Goal: Task Accomplishment & Management: Manage account settings

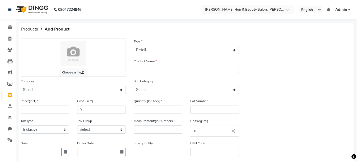
select select "R"
select select "true"
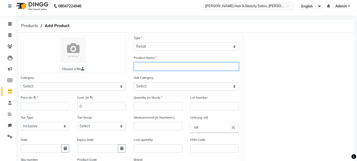
click at [153, 66] on input "text" at bounding box center [186, 66] width 105 height 8
type input "EN7 MARULA OIL"
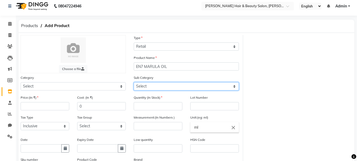
click at [157, 85] on select "Select" at bounding box center [186, 86] width 105 height 8
click at [237, 86] on select "Select" at bounding box center [186, 86] width 105 height 8
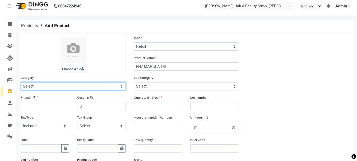
click at [78, 86] on select "Select Hair Skin Makeup Personal Care Appliances [PERSON_NAME] Waxing Disposabl…" at bounding box center [73, 86] width 105 height 8
select select "1422501100"
click at [21, 82] on select "Select Hair Skin Makeup Personal Care Appliances [PERSON_NAME] Waxing Disposabl…" at bounding box center [73, 86] width 105 height 8
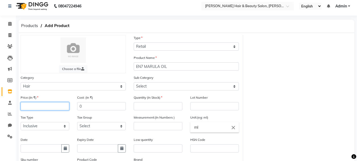
click at [31, 106] on input "number" at bounding box center [45, 106] width 49 height 8
type input "1250"
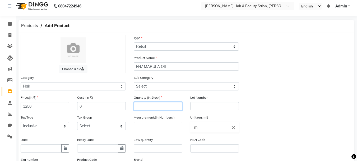
click at [154, 105] on input "number" at bounding box center [158, 106] width 49 height 8
type input "6"
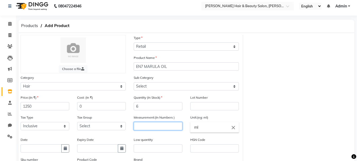
click at [153, 127] on input "number" at bounding box center [158, 126] width 49 height 8
type input "50"
click at [199, 128] on input "ml" at bounding box center [214, 127] width 49 height 11
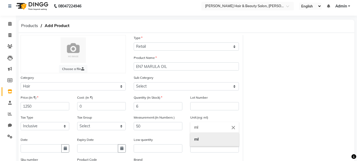
click at [198, 139] on b "ml" at bounding box center [196, 138] width 4 height 5
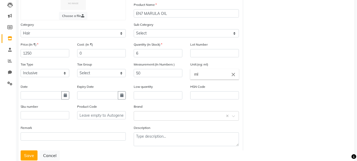
scroll to position [71, 0]
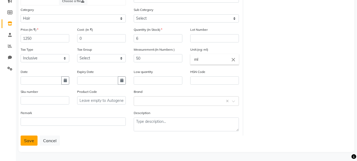
click at [29, 141] on button "Save" at bounding box center [29, 140] width 17 height 10
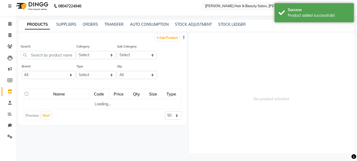
scroll to position [3, 0]
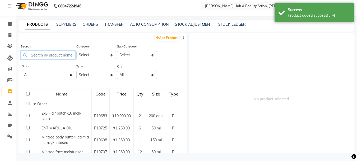
click at [41, 56] on input "text" at bounding box center [48, 55] width 55 height 8
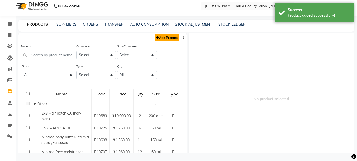
click at [158, 36] on link "Add Product" at bounding box center [167, 37] width 24 height 7
select select "true"
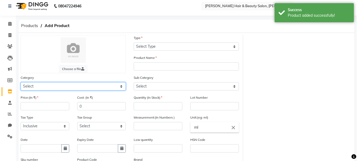
click at [78, 86] on select "Select Hair Skin Makeup Personal Care Appliances [PERSON_NAME] Waxing Disposabl…" at bounding box center [73, 86] width 105 height 8
select select "1422501100"
click at [21, 82] on select "Select Hair Skin Makeup Personal Care Appliances [PERSON_NAME] Waxing Disposabl…" at bounding box center [73, 86] width 105 height 8
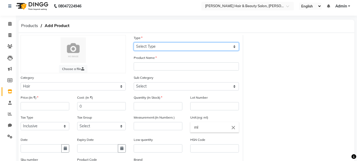
click at [161, 48] on select "Select Type Both Retail Consumable" at bounding box center [186, 46] width 105 height 8
select select "R"
click at [134, 42] on select "Select Type Both Retail Consumable" at bounding box center [186, 46] width 105 height 8
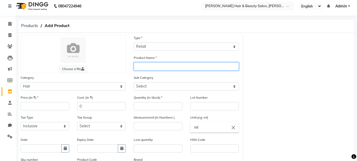
click at [156, 67] on input "text" at bounding box center [186, 66] width 105 height 8
click at [156, 64] on input "text" at bounding box center [186, 66] width 105 height 8
type input "Keune Derma Exfoliate shampoo"
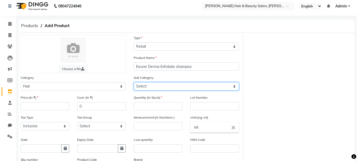
click at [165, 84] on select "Select Shampoo Conditioner Cream Mask Oil Serum Color Appliances Treatment Styl…" at bounding box center [186, 86] width 105 height 8
select select "1422501101"
click at [134, 82] on select "Select Shampoo Conditioner Cream Mask Oil Serum Color Appliances Treatment Styl…" at bounding box center [186, 86] width 105 height 8
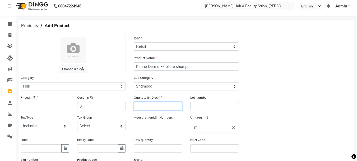
click at [147, 104] on input "number" at bounding box center [158, 106] width 49 height 8
type input "2"
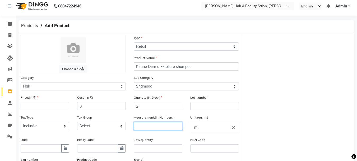
click at [154, 124] on input "number" at bounding box center [158, 126] width 49 height 8
type input "300"
click at [193, 128] on input "ml" at bounding box center [214, 127] width 49 height 11
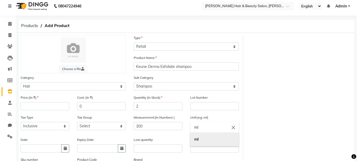
click at [197, 139] on b "ml" at bounding box center [196, 138] width 4 height 5
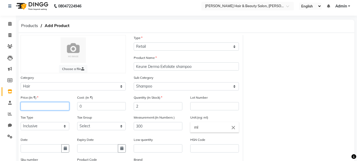
click at [29, 104] on input "number" at bounding box center [45, 106] width 49 height 8
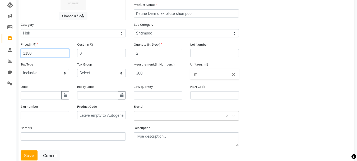
type input "1150"
click at [171, 116] on input "text" at bounding box center [181, 115] width 89 height 6
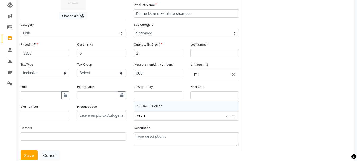
type input "keunw"
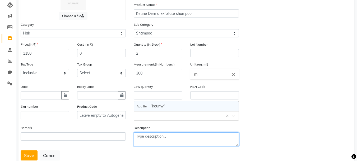
click at [210, 137] on textarea at bounding box center [186, 139] width 105 height 14
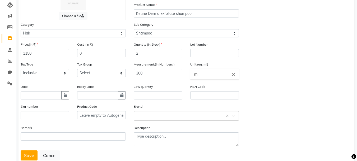
click at [232, 117] on span at bounding box center [235, 118] width 7 height 6
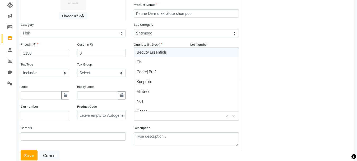
click at [263, 109] on div "Choose a file Type Select Type Both Retail Consumable Product Name Keune Derma …" at bounding box center [187, 66] width 340 height 168
click at [141, 117] on input "text" at bounding box center [181, 115] width 89 height 6
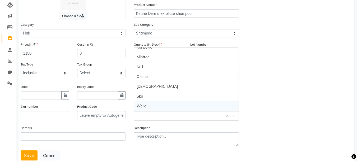
scroll to position [71, 0]
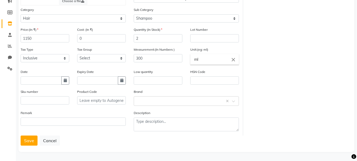
click at [306, 100] on div "Choose a file Type Select Type Both Retail Consumable Product Name Keune Derma …" at bounding box center [187, 51] width 340 height 168
click at [29, 139] on button "Save" at bounding box center [29, 140] width 17 height 10
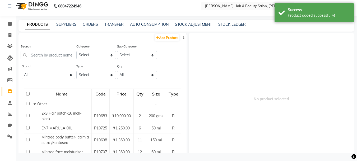
scroll to position [3, 0]
click at [161, 38] on link "Add Product" at bounding box center [167, 37] width 24 height 7
select select "true"
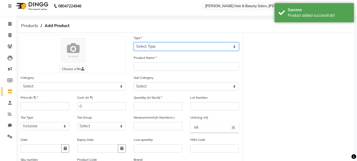
click at [152, 47] on select "Select Type Both Retail Consumable" at bounding box center [186, 46] width 105 height 8
select select "R"
click at [134, 42] on select "Select Type Both Retail Consumable" at bounding box center [186, 46] width 105 height 8
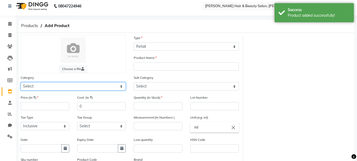
click at [121, 86] on select "Select Hair Skin Makeup Personal Care Appliances [PERSON_NAME] Waxing Disposabl…" at bounding box center [73, 86] width 105 height 8
select select "1422501100"
click at [21, 82] on select "Select Hair Skin Makeup Personal Care Appliances [PERSON_NAME] Waxing Disposabl…" at bounding box center [73, 86] width 105 height 8
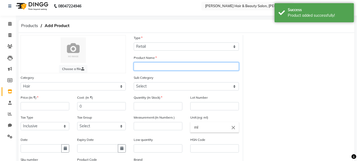
click at [146, 65] on input "text" at bounding box center [186, 66] width 105 height 8
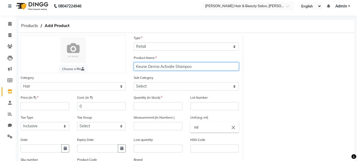
type input "Keune Derma Activate Shampoo"
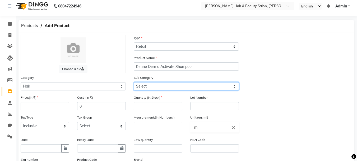
click at [149, 87] on select "Select Shampoo Conditioner Cream Mask Oil Serum Color Appliances Treatment Styl…" at bounding box center [186, 86] width 105 height 8
select select "1422501101"
click at [134, 82] on select "Select Shampoo Conditioner Cream Mask Oil Serum Color Appliances Treatment Styl…" at bounding box center [186, 86] width 105 height 8
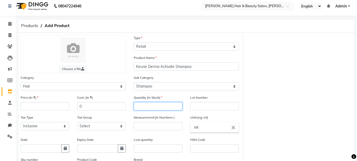
click at [150, 106] on input "number" at bounding box center [158, 106] width 49 height 8
type input "2"
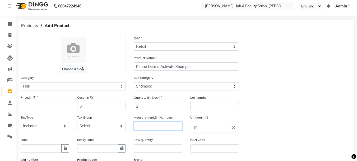
click at [149, 125] on input "number" at bounding box center [158, 126] width 49 height 8
type input "300"
click at [198, 127] on input "ml" at bounding box center [214, 127] width 49 height 11
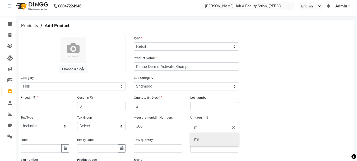
click at [199, 138] on link "ml" at bounding box center [214, 138] width 49 height 13
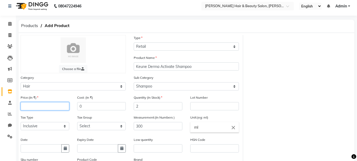
click at [30, 104] on input "number" at bounding box center [45, 106] width 49 height 8
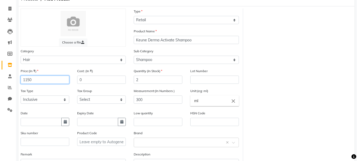
scroll to position [71, 0]
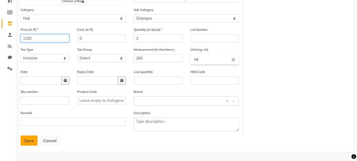
type input "1150"
click at [29, 143] on button "Save" at bounding box center [29, 140] width 17 height 10
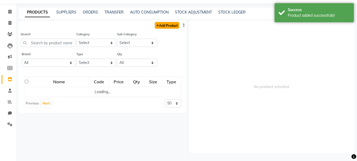
scroll to position [3, 0]
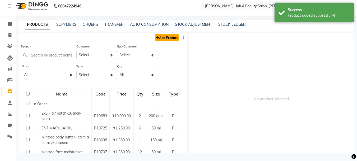
click at [165, 39] on link "Add Product" at bounding box center [167, 37] width 24 height 7
select select "true"
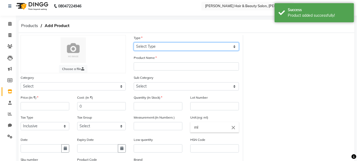
click at [152, 46] on select "Select Type Both Retail Consumable" at bounding box center [186, 46] width 105 height 8
select select "R"
click at [134, 42] on select "Select Type Both Retail Consumable" at bounding box center [186, 46] width 105 height 8
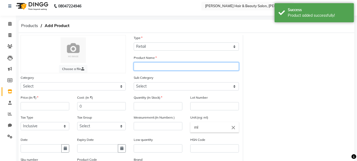
click at [147, 67] on input "text" at bounding box center [186, 66] width 105 height 8
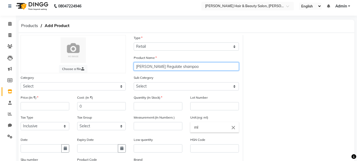
drag, startPoint x: 203, startPoint y: 66, endPoint x: 134, endPoint y: 66, distance: 69.0
click at [134, 66] on input "[PERSON_NAME] Regulate shampoo" at bounding box center [186, 66] width 105 height 8
type input "[PERSON_NAME] Regulate shampoo"
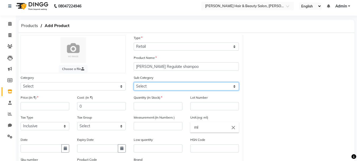
click at [168, 86] on select "Select" at bounding box center [186, 86] width 105 height 8
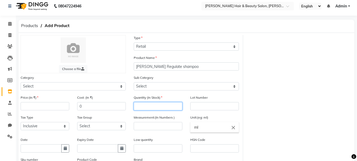
click at [157, 109] on input "number" at bounding box center [158, 106] width 49 height 8
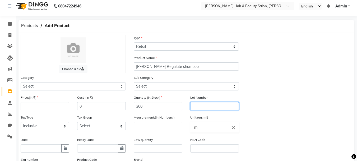
click at [201, 104] on input "text" at bounding box center [214, 106] width 49 height 8
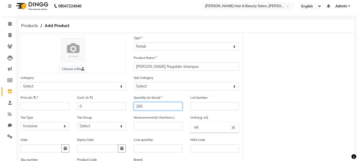
drag, startPoint x: 152, startPoint y: 108, endPoint x: 126, endPoint y: 107, distance: 25.1
click at [126, 107] on div "Price:(In ₹) Cost: (In ₹) 0 Quantity (In Stock) 300 Lot Number Tax Type Select …" at bounding box center [130, 148] width 226 height 108
type input "2"
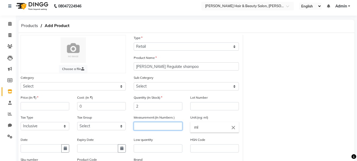
click at [143, 124] on input "number" at bounding box center [158, 126] width 49 height 8
type input "300"
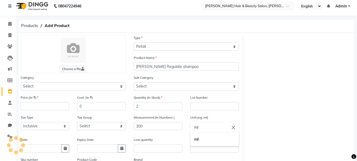
click at [198, 127] on input "ml" at bounding box center [214, 127] width 49 height 11
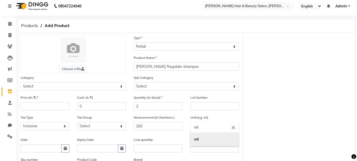
click at [197, 140] on b "ml" at bounding box center [196, 138] width 4 height 5
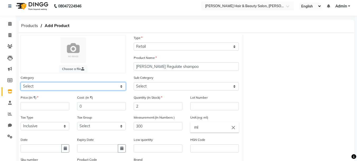
click at [121, 86] on select "Select Hair Skin Makeup Personal Care Appliances [PERSON_NAME] Waxing Disposabl…" at bounding box center [73, 86] width 105 height 8
select select "1422501100"
click at [21, 82] on select "Select Hair Skin Makeup Personal Care Appliances [PERSON_NAME] Waxing Disposabl…" at bounding box center [73, 86] width 105 height 8
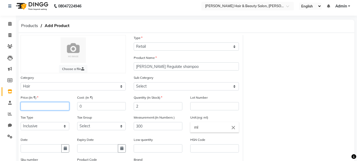
click at [36, 104] on input "number" at bounding box center [45, 106] width 49 height 8
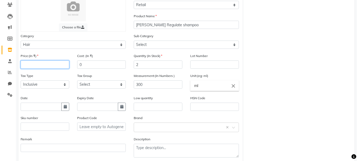
scroll to position [36, 0]
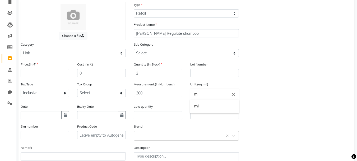
click at [198, 93] on input "ml" at bounding box center [214, 94] width 49 height 11
click at [198, 107] on b "ml" at bounding box center [196, 105] width 4 height 5
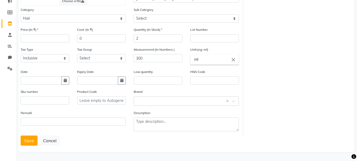
scroll to position [18, 0]
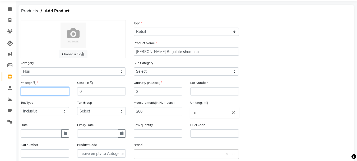
click at [38, 91] on input "number" at bounding box center [45, 91] width 49 height 8
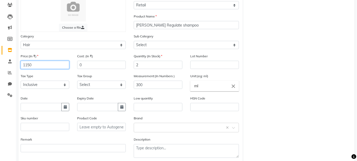
scroll to position [71, 0]
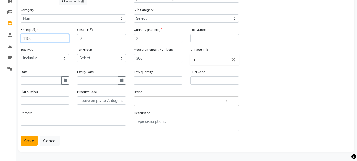
type input "1150"
click at [28, 139] on button "Save" at bounding box center [29, 140] width 17 height 10
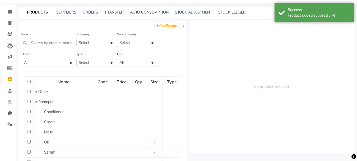
scroll to position [3, 0]
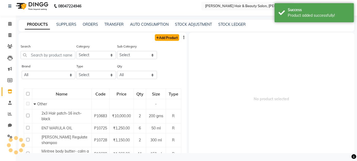
click at [162, 38] on link "Add Product" at bounding box center [167, 37] width 24 height 7
select select "true"
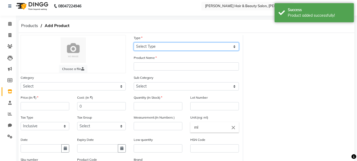
click at [148, 46] on select "Select Type Both Retail Consumable" at bounding box center [186, 46] width 105 height 8
select select "R"
click at [134, 42] on select "Select Type Both Retail Consumable" at bounding box center [186, 46] width 105 height 8
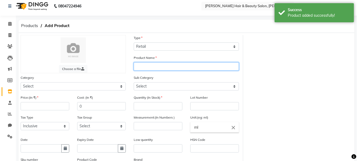
click at [145, 67] on input "text" at bounding box center [186, 66] width 105 height 8
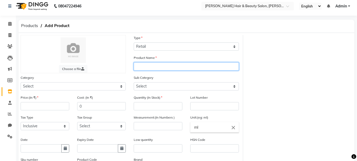
paste input "[PERSON_NAME] Regulate shampoo"
click at [168, 66] on input "[PERSON_NAME] Regulate shampoo" at bounding box center [186, 66] width 105 height 8
type input "Keune Derma Sensitive shampoo"
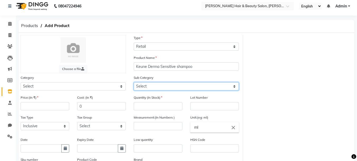
click at [158, 84] on select "Select" at bounding box center [186, 86] width 105 height 8
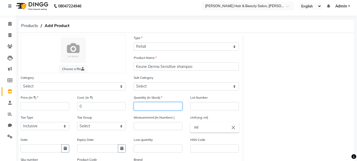
click at [152, 106] on input "number" at bounding box center [158, 106] width 49 height 8
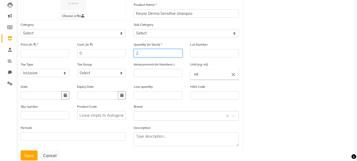
type input "2"
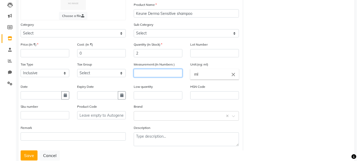
click at [152, 74] on input "number" at bounding box center [158, 73] width 49 height 8
type input "300"
click at [196, 75] on input "ml" at bounding box center [214, 74] width 49 height 11
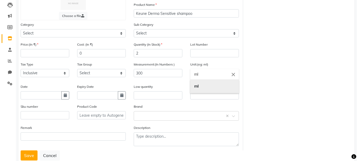
click at [199, 86] on b "ml" at bounding box center [196, 85] width 4 height 5
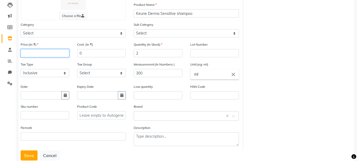
click at [41, 54] on input "number" at bounding box center [45, 53] width 49 height 8
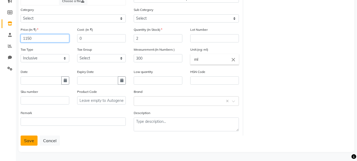
type input "1150"
click at [30, 142] on button "Save" at bounding box center [29, 140] width 17 height 10
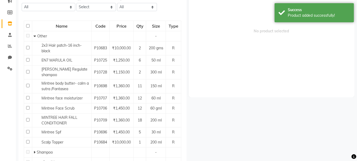
scroll to position [3, 0]
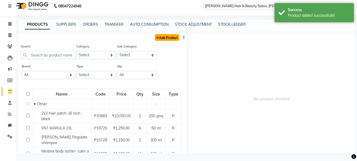
click at [163, 38] on link "Add Product" at bounding box center [167, 37] width 24 height 7
select select "true"
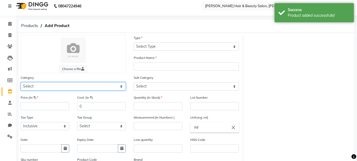
click at [54, 86] on select "Select Hair Skin Makeup Personal Care Appliances [PERSON_NAME] Waxing Disposabl…" at bounding box center [73, 86] width 105 height 8
select select "1422501100"
click at [21, 82] on select "Select Hair Skin Makeup Personal Care Appliances [PERSON_NAME] Waxing Disposabl…" at bounding box center [73, 86] width 105 height 8
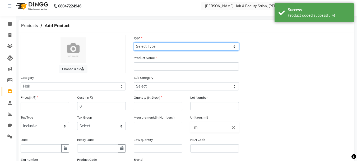
click at [150, 44] on select "Select Type Both Retail Consumable" at bounding box center [186, 46] width 105 height 8
select select "R"
click at [134, 42] on select "Select Type Both Retail Consumable" at bounding box center [186, 46] width 105 height 8
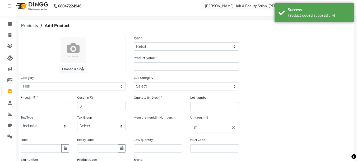
click at [150, 62] on div "Product Name" at bounding box center [186, 63] width 105 height 16
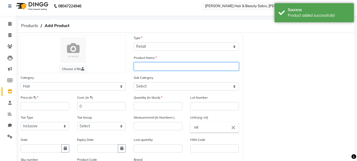
click at [150, 65] on input "text" at bounding box center [186, 66] width 105 height 8
paste input "[PERSON_NAME] Regulate shampoo"
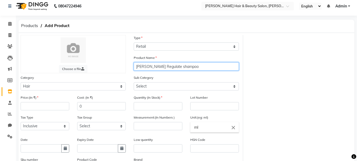
click at [170, 67] on input "[PERSON_NAME] Regulate shampoo" at bounding box center [186, 66] width 105 height 8
click at [185, 67] on input "Keune Derma Sensitive shampoo" at bounding box center [186, 66] width 105 height 8
type input "Keune Derma Sensitive conditioner"
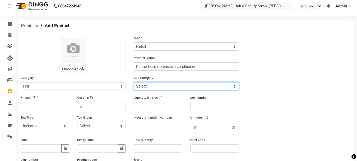
click at [189, 88] on select "Select Shampoo Conditioner Cream Mask Oil Serum Color Appliances Treatment Styl…" at bounding box center [186, 86] width 105 height 8
select select "1422501102"
click at [134, 82] on select "Select Shampoo Conditioner Cream Mask Oil Serum Color Appliances Treatment Styl…" at bounding box center [186, 86] width 105 height 8
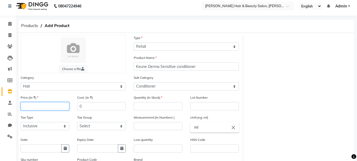
click at [25, 108] on input "number" at bounding box center [45, 106] width 49 height 8
type input "1600"
click at [165, 114] on div "Quantity (In Stock)" at bounding box center [158, 104] width 57 height 20
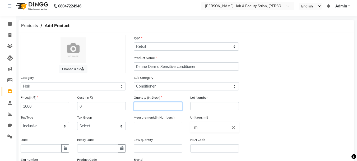
click at [142, 107] on input "number" at bounding box center [158, 106] width 49 height 8
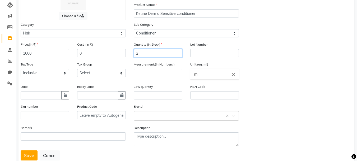
type input "2"
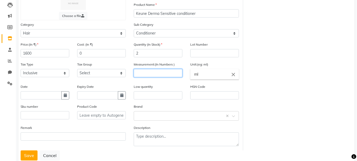
click at [156, 73] on input "number" at bounding box center [158, 73] width 49 height 8
type input "250"
click at [203, 75] on input "ml" at bounding box center [214, 74] width 49 height 11
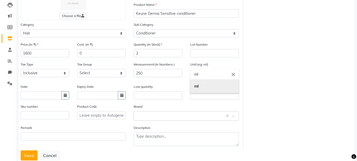
click at [200, 86] on link "ml" at bounding box center [214, 85] width 49 height 13
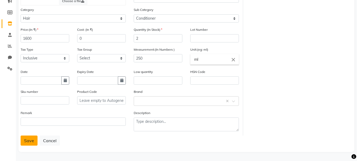
click at [32, 141] on button "Save" at bounding box center [29, 140] width 17 height 10
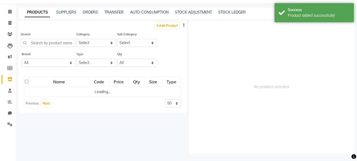
scroll to position [3, 0]
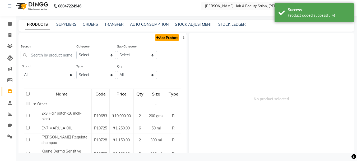
click at [165, 37] on link "Add Product" at bounding box center [167, 37] width 24 height 7
select select "true"
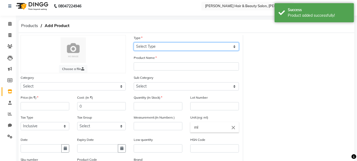
click at [159, 47] on select "Select Type Both Retail Consumable" at bounding box center [186, 46] width 105 height 8
select select "R"
click at [134, 42] on select "Select Type Both Retail Consumable" at bounding box center [186, 46] width 105 height 8
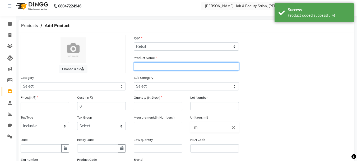
click at [149, 64] on input "text" at bounding box center [186, 66] width 105 height 8
paste input "[PERSON_NAME] Regulate shampoo"
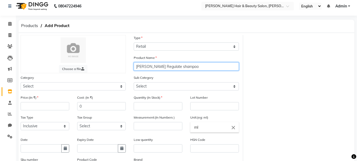
click at [170, 66] on input "[PERSON_NAME] Regulate shampoo" at bounding box center [186, 66] width 105 height 8
type input "Keune Derma Satin oil shampoo"
click at [195, 67] on input "Keune Derma Satin oil shampoo" at bounding box center [186, 66] width 105 height 8
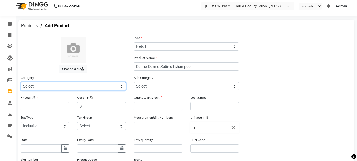
click at [95, 87] on select "Select Hair Skin Makeup Personal Care Appliances [PERSON_NAME] Waxing Disposabl…" at bounding box center [73, 86] width 105 height 8
select select "1422501100"
click at [21, 82] on select "Select Hair Skin Makeup Personal Care Appliances [PERSON_NAME] Waxing Disposabl…" at bounding box center [73, 86] width 105 height 8
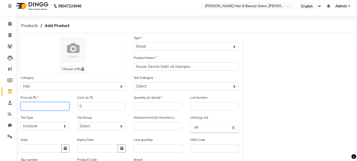
click at [32, 108] on input "number" at bounding box center [45, 106] width 49 height 8
type input "1200"
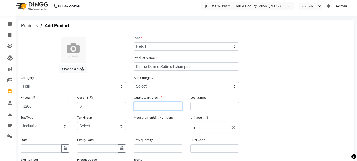
click at [142, 107] on input "number" at bounding box center [158, 106] width 49 height 8
type input "2"
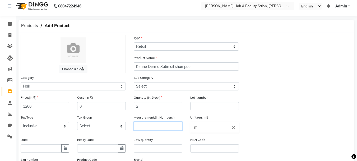
click at [147, 129] on input "number" at bounding box center [158, 126] width 49 height 8
type input "300"
click at [203, 128] on input "ml" at bounding box center [214, 127] width 49 height 11
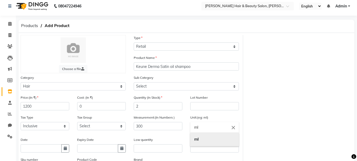
click at [197, 141] on link "ml" at bounding box center [214, 138] width 49 height 13
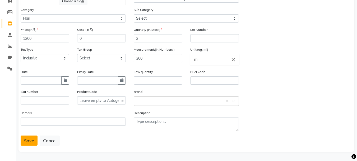
click at [30, 140] on button "Save" at bounding box center [29, 140] width 17 height 10
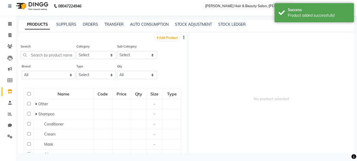
scroll to position [3, 0]
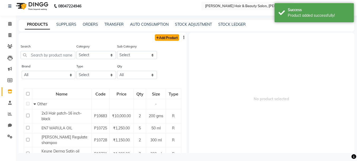
click at [164, 36] on link "Add Product" at bounding box center [167, 37] width 24 height 7
select select "true"
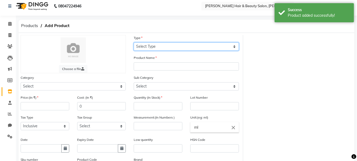
click at [156, 46] on select "Select Type Both Retail Consumable" at bounding box center [186, 46] width 105 height 8
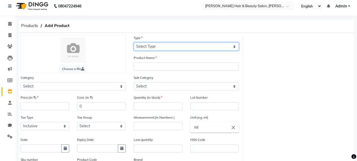
select select "R"
click at [134, 42] on select "Select Type Both Retail Consumable" at bounding box center [186, 46] width 105 height 8
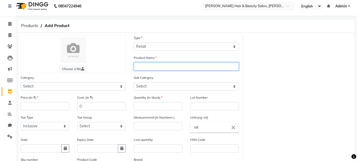
click at [148, 65] on input "text" at bounding box center [186, 66] width 105 height 8
paste input "KEJ9200023"
drag, startPoint x: 161, startPoint y: 66, endPoint x: 124, endPoint y: 66, distance: 36.8
click at [124, 66] on div "Choose a file Type Select Type Both Retail Consumable Product Name KEJ9200023 C…" at bounding box center [130, 119] width 227 height 168
type input "S"
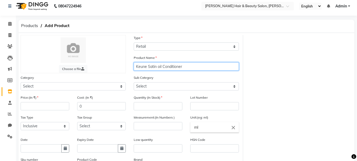
type input "Keune Satin oil Conditioner"
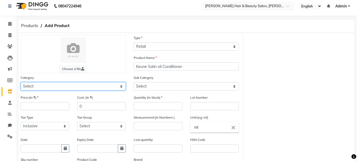
click at [45, 88] on select "Select Hair Skin Makeup Personal Care Appliances [PERSON_NAME] Waxing Disposabl…" at bounding box center [73, 86] width 105 height 8
select select "1422501100"
click at [21, 82] on select "Select Hair Skin Makeup Personal Care Appliances [PERSON_NAME] Waxing Disposabl…" at bounding box center [73, 86] width 105 height 8
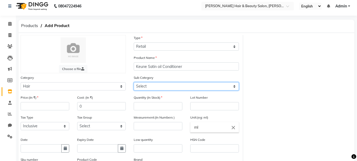
click at [146, 85] on select "Select Shampoo Conditioner Cream Mask Oil Serum Color Appliances Treatment Styl…" at bounding box center [186, 86] width 105 height 8
select select "1422501102"
click at [134, 82] on select "Select Shampoo Conditioner Cream Mask Oil Serum Color Appliances Treatment Styl…" at bounding box center [186, 86] width 105 height 8
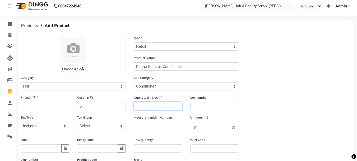
click at [152, 107] on input "number" at bounding box center [158, 106] width 49 height 8
type input "2"
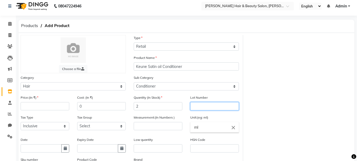
click at [198, 105] on input "text" at bounding box center [214, 106] width 49 height 8
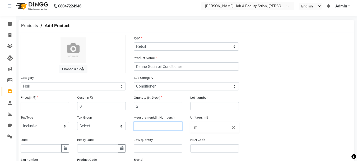
click at [161, 128] on input "number" at bounding box center [158, 126] width 49 height 8
type input "250"
click at [202, 129] on input "ml" at bounding box center [214, 127] width 49 height 11
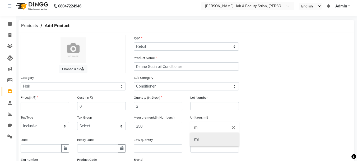
click at [199, 139] on link "ml" at bounding box center [214, 138] width 49 height 13
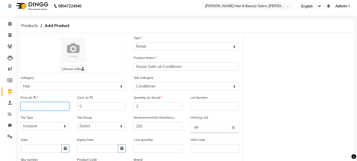
click at [39, 107] on input "number" at bounding box center [45, 106] width 49 height 8
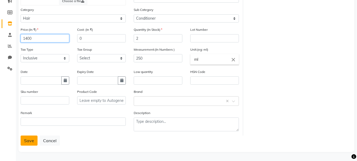
type input "1400"
click at [32, 138] on button "Save" at bounding box center [29, 140] width 17 height 10
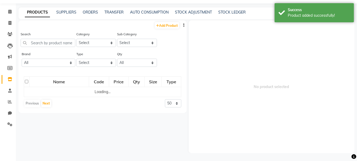
scroll to position [3, 0]
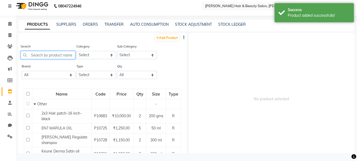
click at [59, 55] on input "text" at bounding box center [48, 55] width 55 height 8
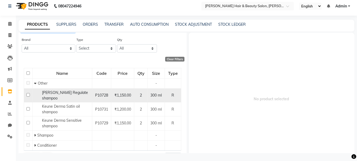
scroll to position [40, 0]
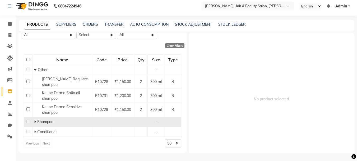
type input "keune"
click at [43, 121] on span "Shampoo" at bounding box center [45, 121] width 16 height 5
click at [51, 121] on span "Shampoo" at bounding box center [45, 121] width 16 height 5
click at [152, 121] on div "-" at bounding box center [156, 122] width 13 height 6
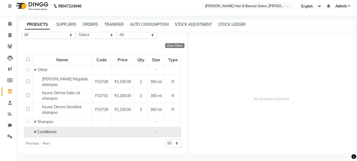
click at [49, 132] on span "Conditioner" at bounding box center [47, 131] width 20 height 5
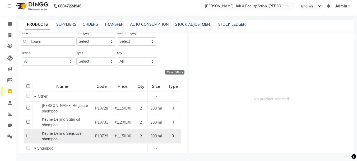
scroll to position [0, 0]
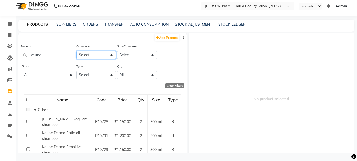
click at [109, 54] on select "Select Hair Skin Makeup Personal Care Appliances [PERSON_NAME] Waxing Disposabl…" at bounding box center [96, 55] width 40 height 8
select select "1422501100"
click at [76, 51] on select "Select Hair Skin Makeup Personal Care Appliances [PERSON_NAME] Waxing Disposabl…" at bounding box center [96, 55] width 40 height 8
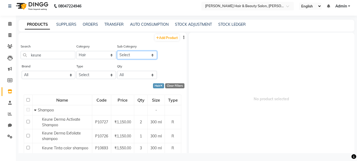
click at [149, 55] on select "Select Shampoo Conditioner Cream Mask Oil Serum Color Appliances Treatment Styl…" at bounding box center [137, 55] width 40 height 8
click at [117, 51] on select "Select Shampoo Conditioner Cream Mask Oil Serum Color Appliances Treatment Styl…" at bounding box center [137, 55] width 40 height 8
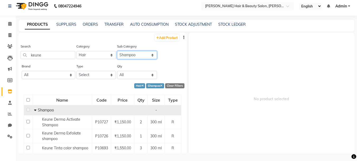
scroll to position [16, 0]
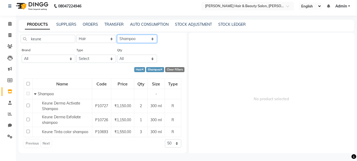
click at [150, 39] on select "Select Shampoo Conditioner Cream Mask Oil Serum Color Appliances Treatment Styl…" at bounding box center [137, 39] width 40 height 8
select select "1422501102"
click at [117, 35] on select "Select Shampoo Conditioner Cream Mask Oil Serum Color Appliances Treatment Styl…" at bounding box center [137, 39] width 40 height 8
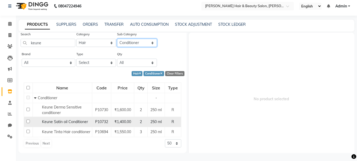
scroll to position [0, 0]
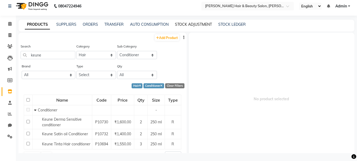
click at [189, 24] on link "STOCK ADJUSTMENT" at bounding box center [193, 24] width 37 height 5
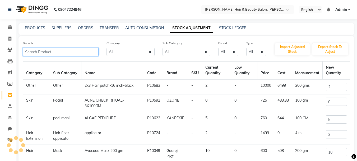
click at [64, 49] on input "text" at bounding box center [61, 52] width 76 height 8
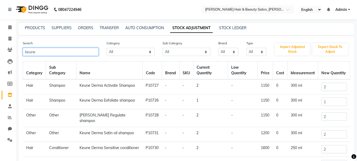
type input "keune"
click at [58, 116] on td "Other" at bounding box center [61, 118] width 30 height 18
click at [35, 29] on link "PRODUCTS" at bounding box center [35, 27] width 20 height 5
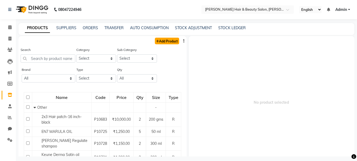
click at [168, 41] on link "Add Product" at bounding box center [167, 41] width 24 height 7
select select "true"
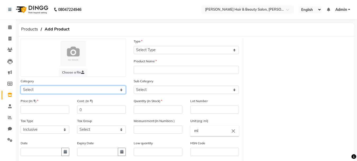
click at [38, 90] on select "Select Hair Skin Makeup Personal Care Appliances [PERSON_NAME] Waxing Disposabl…" at bounding box center [73, 89] width 105 height 8
select select "1422501100"
click at [21, 85] on select "Select Hair Skin Makeup Personal Care Appliances [PERSON_NAME] Waxing Disposabl…" at bounding box center [73, 89] width 105 height 8
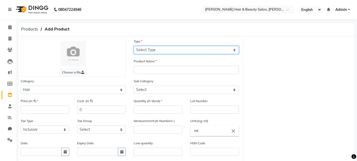
click at [155, 48] on select "Select Type Both Retail Consumable" at bounding box center [186, 50] width 105 height 8
select select "R"
click at [134, 46] on select "Select Type Both Retail Consumable" at bounding box center [186, 50] width 105 height 8
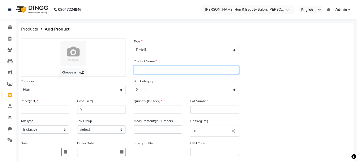
click at [147, 74] on input "text" at bounding box center [186, 70] width 105 height 8
type input "Keune Vital Nutri shampoo"
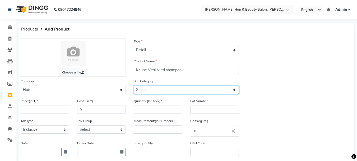
click at [147, 88] on select "Select Shampoo Conditioner Cream Mask Oil Serum Color Appliances Treatment Styl…" at bounding box center [186, 89] width 105 height 8
select select "1422501101"
click at [134, 85] on select "Select Shampoo Conditioner Cream Mask Oil Serum Color Appliances Treatment Styl…" at bounding box center [186, 89] width 105 height 8
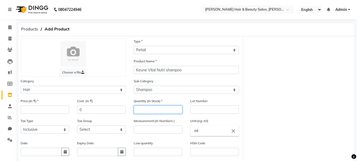
click at [155, 108] on input "number" at bounding box center [158, 109] width 49 height 8
type input "2"
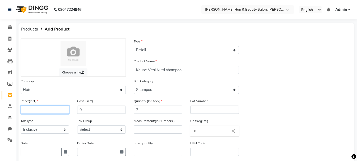
click at [39, 111] on input "number" at bounding box center [45, 109] width 49 height 8
type input "1050"
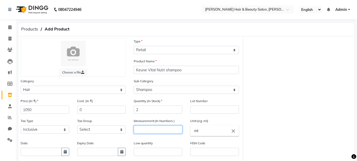
click at [154, 127] on input "number" at bounding box center [158, 129] width 49 height 8
type input "300"
click at [202, 131] on input "ml" at bounding box center [214, 130] width 49 height 11
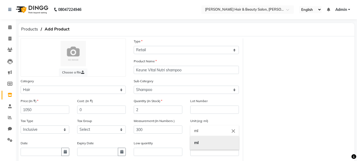
click at [200, 140] on link "ml" at bounding box center [214, 142] width 49 height 13
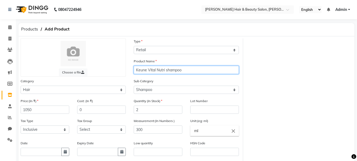
drag, startPoint x: 188, startPoint y: 69, endPoint x: 124, endPoint y: 74, distance: 63.9
click at [124, 74] on div "Choose a file Type Select Type Both Retail Consumable Product Name Keune Vital …" at bounding box center [130, 122] width 227 height 168
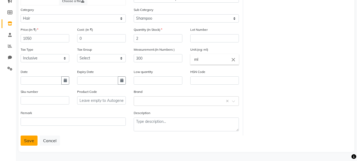
click at [29, 141] on button "Save" at bounding box center [29, 140] width 17 height 10
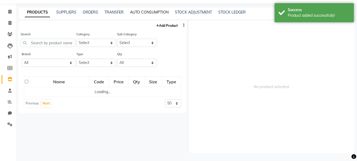
click at [167, 26] on main "PRODUCTS SUPPLIERS ORDERS TRANSFER AUTO CONSUMPTION STOCK ADJUSTMENT STOCK LEDG…" at bounding box center [186, 83] width 341 height 153
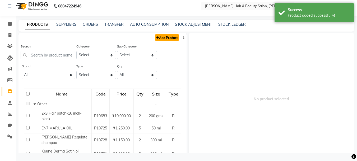
click at [166, 37] on link "Add Product" at bounding box center [167, 37] width 24 height 7
select select "true"
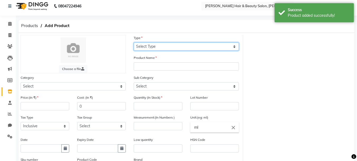
click at [167, 46] on select "Select Type Both Retail Consumable" at bounding box center [186, 46] width 105 height 8
select select "R"
click at [134, 42] on select "Select Type Both Retail Consumable" at bounding box center [186, 46] width 105 height 8
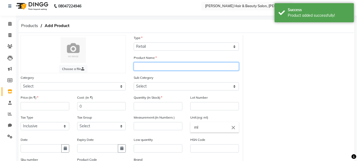
click at [148, 68] on input "text" at bounding box center [186, 66] width 105 height 8
paste input "Keune Vital Nutri shampoo"
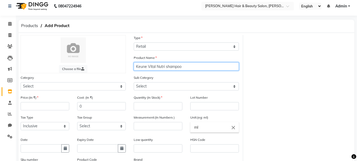
click at [174, 67] on input "Keune Vital Nutri shampoo" at bounding box center [186, 66] width 105 height 8
type input "Keune Vital Nutri conditioner"
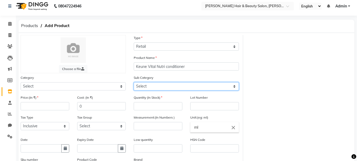
click at [167, 86] on select "Select" at bounding box center [186, 86] width 105 height 8
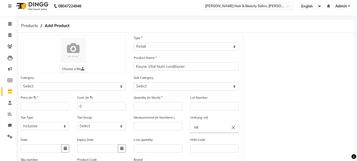
click at [285, 73] on div "Choose a file Type Select Type Both Retail Consumable Product Name Keune Vital …" at bounding box center [187, 119] width 340 height 168
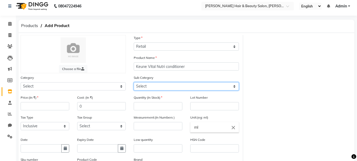
click at [234, 85] on select "Select" at bounding box center [186, 86] width 105 height 8
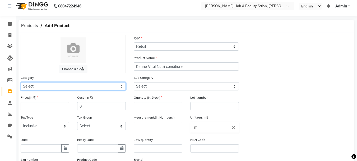
click at [43, 84] on select "Select Hair Skin Makeup Personal Care Appliances [PERSON_NAME] Waxing Disposabl…" at bounding box center [73, 86] width 105 height 8
select select "1422501100"
click at [21, 82] on select "Select Hair Skin Makeup Personal Care Appliances [PERSON_NAME] Waxing Disposabl…" at bounding box center [73, 86] width 105 height 8
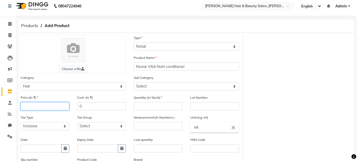
click at [35, 106] on input "number" at bounding box center [45, 106] width 49 height 8
type input "1250"
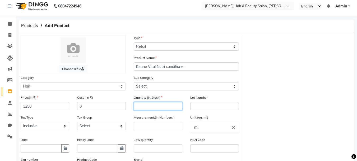
click at [141, 108] on input "number" at bounding box center [158, 106] width 49 height 8
type input "2"
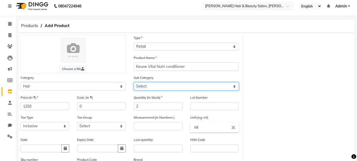
click at [171, 86] on select "Select Shampoo Conditioner Cream Mask Oil Serum Color Appliances Treatment Styl…" at bounding box center [186, 86] width 105 height 8
select select "1422501102"
click at [134, 82] on select "Select Shampoo Conditioner Cream Mask Oil Serum Color Appliances Treatment Styl…" at bounding box center [186, 86] width 105 height 8
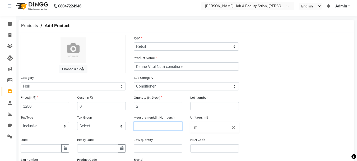
click at [147, 127] on input "number" at bounding box center [158, 126] width 49 height 8
type input "250"
click at [202, 127] on input "ml" at bounding box center [214, 127] width 49 height 11
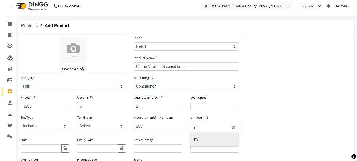
click at [203, 140] on link "ml" at bounding box center [214, 138] width 49 height 13
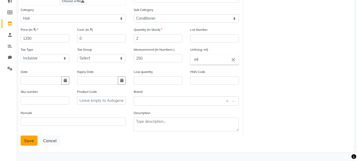
click at [32, 140] on button "Save" at bounding box center [29, 140] width 17 height 10
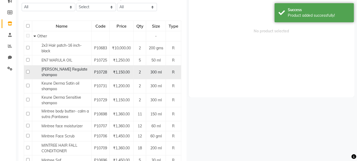
scroll to position [3, 0]
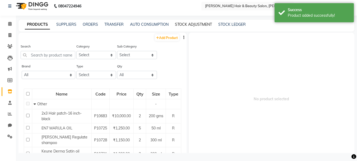
click at [192, 25] on link "STOCK ADJUSTMENT" at bounding box center [193, 24] width 37 height 5
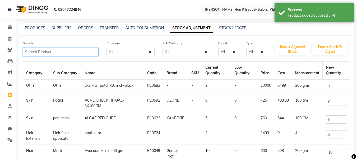
click at [55, 50] on input "text" at bounding box center [61, 52] width 76 height 8
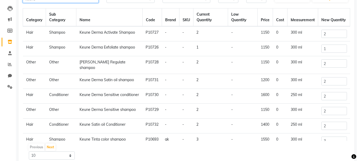
scroll to position [26, 0]
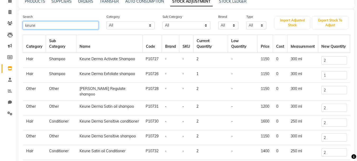
type input "keune"
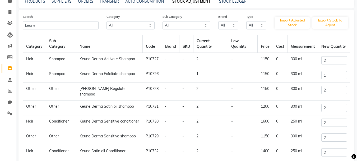
click at [261, 140] on td "1150" at bounding box center [265, 137] width 15 height 15
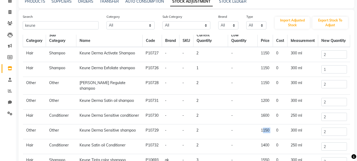
scroll to position [0, 0]
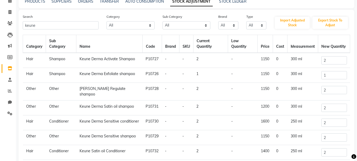
click at [261, 120] on td "1600" at bounding box center [265, 122] width 15 height 15
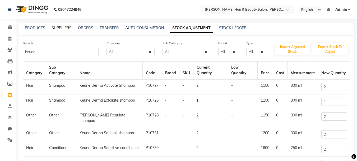
click at [63, 29] on link "SUPPLIERS" at bounding box center [62, 27] width 20 height 5
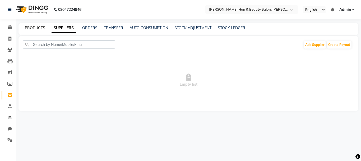
click at [37, 29] on link "PRODUCTS" at bounding box center [35, 27] width 20 height 5
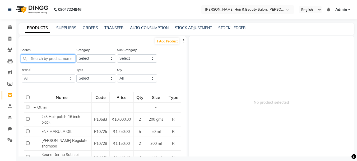
click at [52, 58] on input "text" at bounding box center [48, 58] width 55 height 8
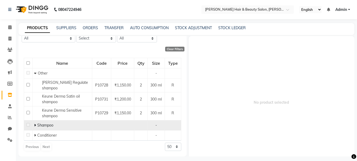
scroll to position [3, 0]
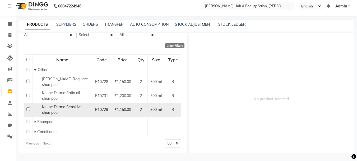
type input "keune"
click at [28, 108] on input "checkbox" at bounding box center [27, 108] width 3 height 3
checkbox input "true"
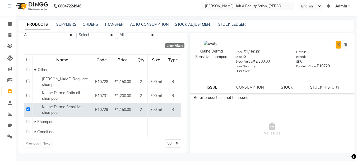
click at [337, 44] on icon at bounding box center [338, 44] width 3 height 3
select select "R"
select select "1422501000"
select select "1422501002"
select select "true"
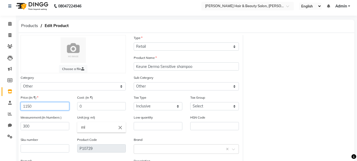
drag, startPoint x: 35, startPoint y: 107, endPoint x: 21, endPoint y: 106, distance: 14.3
click at [21, 106] on input "1150" at bounding box center [45, 106] width 49 height 8
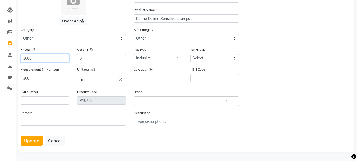
type input "1600"
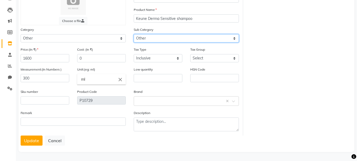
click at [234, 38] on select "Select Houskeeping Other" at bounding box center [186, 38] width 105 height 8
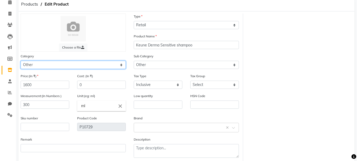
click at [120, 65] on select "Select Hair Skin Makeup Personal Care Appliances [PERSON_NAME] Waxing Disposabl…" at bounding box center [73, 65] width 105 height 8
select select "1422502150"
click at [21, 61] on select "Select Hair Skin Makeup Personal Care Appliances [PERSON_NAME] Waxing Disposabl…" at bounding box center [73, 65] width 105 height 8
select select
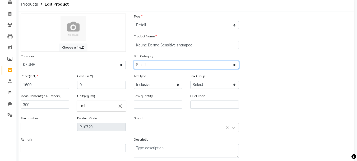
click at [206, 65] on select "Select Hair" at bounding box center [186, 65] width 105 height 8
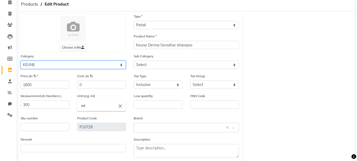
click at [112, 65] on select "Select Hair Skin Makeup Personal Care Appliances [PERSON_NAME] Waxing Disposabl…" at bounding box center [73, 65] width 105 height 8
select select "1422501100"
click at [21, 61] on select "Select Hair Skin Makeup Personal Care Appliances [PERSON_NAME] Waxing Disposabl…" at bounding box center [73, 65] width 105 height 8
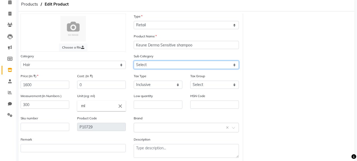
click at [173, 64] on select "Select Shampoo Conditioner Cream Mask Oil Serum Color Appliances Treatment Styl…" at bounding box center [186, 65] width 105 height 8
select select "1422501101"
click at [134, 61] on select "Select Shampoo Conditioner Cream Mask Oil Serum Color Appliances Treatment Styl…" at bounding box center [186, 65] width 105 height 8
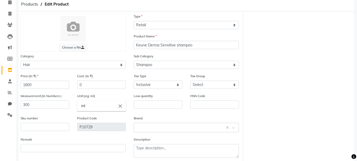
click at [307, 54] on div "Choose a file Type Select Type Both Retail Consumable Product Name Keune Derma …" at bounding box center [187, 87] width 340 height 148
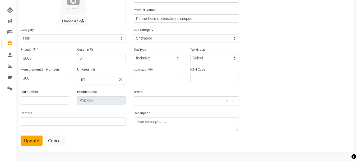
click at [39, 139] on button "Update" at bounding box center [32, 140] width 22 height 10
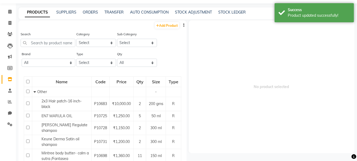
scroll to position [3, 0]
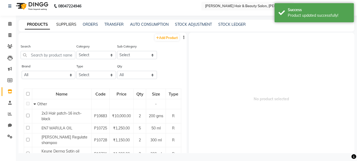
click at [71, 23] on link "SUPPLIERS" at bounding box center [66, 24] width 20 height 5
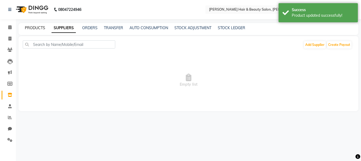
click at [35, 28] on link "PRODUCTS" at bounding box center [35, 27] width 20 height 5
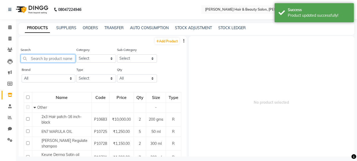
click at [59, 58] on input "text" at bounding box center [48, 58] width 55 height 8
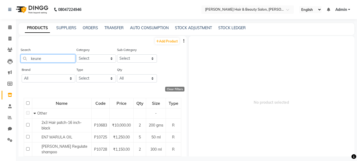
type input "keune"
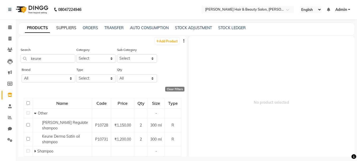
click at [72, 29] on link "SUPPLIERS" at bounding box center [66, 27] width 20 height 5
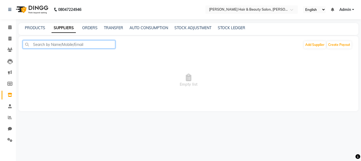
click at [76, 45] on input "text" at bounding box center [69, 44] width 93 height 8
click at [114, 27] on link "TRANSFER" at bounding box center [113, 27] width 19 height 5
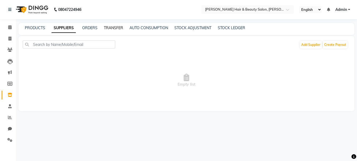
select select "sender"
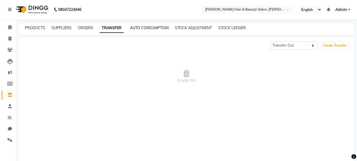
click at [155, 28] on link "AUTO CONSUMPTION" at bounding box center [149, 27] width 39 height 5
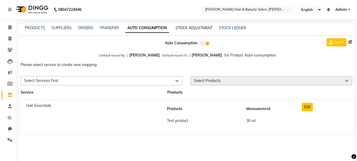
click at [191, 29] on link "STOCK ADJUSTMENT" at bounding box center [194, 27] width 37 height 5
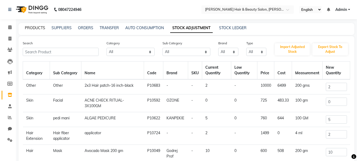
click at [38, 28] on link "PRODUCTS" at bounding box center [35, 27] width 20 height 5
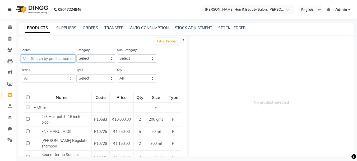
click at [52, 57] on input "text" at bounding box center [48, 58] width 55 height 8
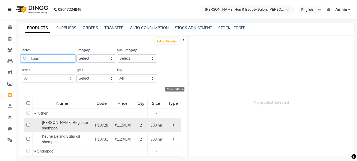
scroll to position [26, 0]
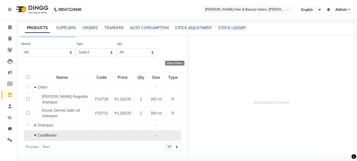
type input "keun"
click at [45, 134] on span "Conditioner" at bounding box center [47, 135] width 20 height 5
click at [35, 136] on icon at bounding box center [35, 135] width 2 height 4
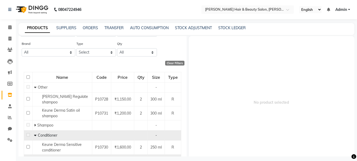
scroll to position [52, 0]
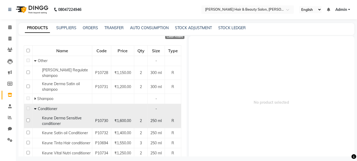
click at [30, 120] on td at bounding box center [28, 121] width 9 height 14
click at [28, 120] on input "checkbox" at bounding box center [27, 119] width 3 height 3
checkbox input "true"
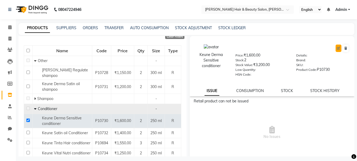
click at [337, 47] on icon at bounding box center [338, 48] width 3 height 3
select select "R"
select select "1422501100"
select select "1422501102"
select select "true"
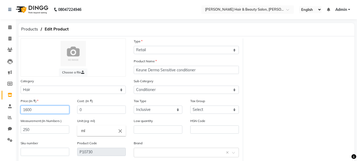
click at [29, 108] on input "1600" at bounding box center [45, 109] width 49 height 8
type input "1650"
click at [291, 77] on div "Choose a file Type Select Type Both Retail Consumable Product Name Keune Derma …" at bounding box center [187, 112] width 340 height 148
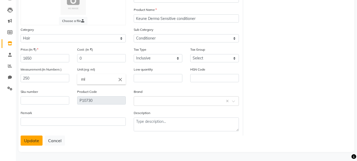
click at [25, 142] on button "Update" at bounding box center [32, 140] width 22 height 10
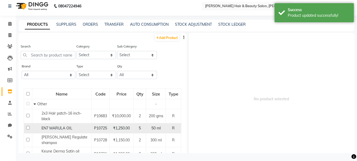
scroll to position [3, 0]
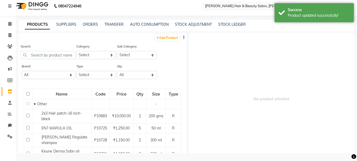
click at [264, 125] on span "No product selected" at bounding box center [272, 99] width 166 height 132
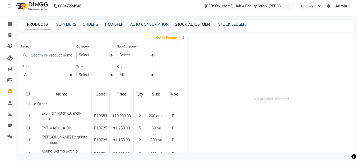
click at [185, 24] on link "STOCK ADJUSTMENT" at bounding box center [193, 24] width 37 height 5
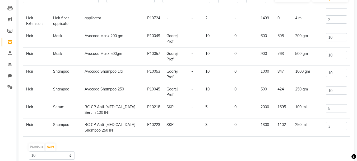
scroll to position [76, 0]
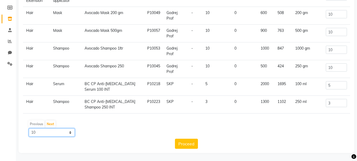
click at [69, 132] on select "10 50 100" at bounding box center [52, 132] width 46 height 8
select select "100"
click at [29, 128] on select "10 50 100" at bounding box center [52, 132] width 46 height 8
click at [212, 120] on div "Previous Next" at bounding box center [186, 124] width 323 height 8
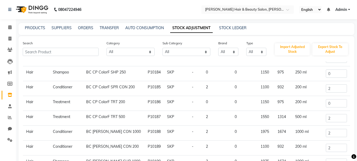
scroll to position [238, 0]
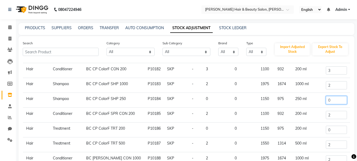
drag, startPoint x: 328, startPoint y: 99, endPoint x: 318, endPoint y: 101, distance: 9.8
click at [318, 101] on tr "Hair Shampoo BC CP ColorF SHP 250 P10184 SKP - 0 0 1150 975 250 ml 0" at bounding box center [186, 100] width 327 height 15
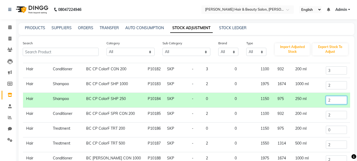
type input "2"
drag, startPoint x: 333, startPoint y: 130, endPoint x: 321, endPoint y: 130, distance: 11.4
click at [323, 130] on td "0" at bounding box center [336, 129] width 27 height 15
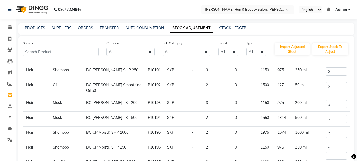
scroll to position [397, 0]
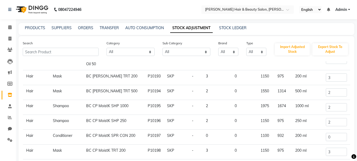
type input "2"
drag, startPoint x: 328, startPoint y: 136, endPoint x: 323, endPoint y: 137, distance: 4.8
click at [326, 137] on input "0" at bounding box center [336, 137] width 21 height 8
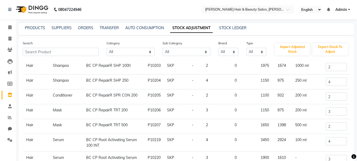
scroll to position [582, 0]
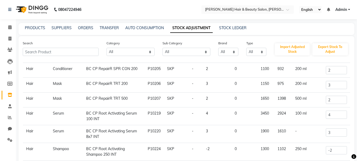
type input "2"
drag, startPoint x: 332, startPoint y: 150, endPoint x: 321, endPoint y: 150, distance: 11.1
click at [323, 150] on td "-2" at bounding box center [336, 152] width 27 height 18
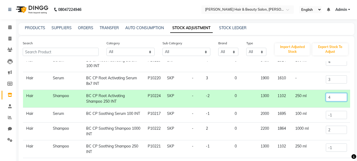
scroll to position [661, 0]
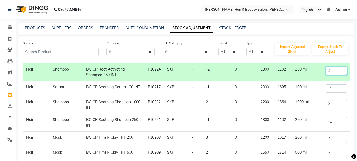
type input "4"
drag, startPoint x: 336, startPoint y: 90, endPoint x: 320, endPoint y: 90, distance: 15.9
click at [323, 90] on td "-1" at bounding box center [336, 88] width 27 height 15
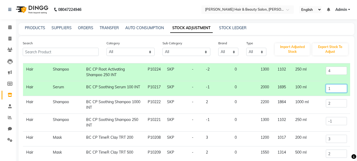
type input "1"
click at [336, 124] on input "-1" at bounding box center [336, 121] width 21 height 8
drag, startPoint x: 336, startPoint y: 124, endPoint x: 321, endPoint y: 124, distance: 14.8
click at [323, 124] on td "-1" at bounding box center [336, 122] width 27 height 18
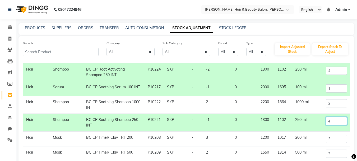
type input "4"
click at [339, 134] on td "3" at bounding box center [336, 138] width 27 height 15
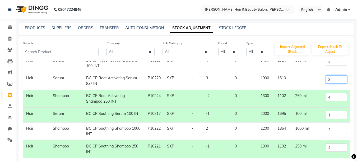
drag, startPoint x: 333, startPoint y: 80, endPoint x: 311, endPoint y: 80, distance: 22.7
click at [311, 80] on tr "Hair Serum BC CP Root Activating Serum 8x7 INT P10220 SKP - 3 0 1900 1610 - 3" at bounding box center [186, 81] width 327 height 18
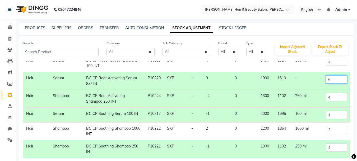
type input "6"
drag, startPoint x: 331, startPoint y: 97, endPoint x: 322, endPoint y: 97, distance: 9.8
click at [323, 97] on td "4" at bounding box center [336, 99] width 27 height 18
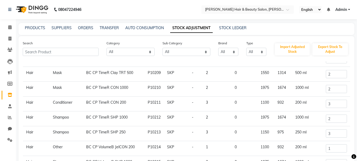
scroll to position [793, 0]
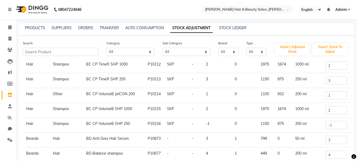
type input "6"
drag, startPoint x: 334, startPoint y: 126, endPoint x: 318, endPoint y: 127, distance: 16.7
click at [318, 127] on tr "Hair Shampoo BC CP VolumeB SHP 250 P10216 SKP - -1 0 1150 975 250 ml -1" at bounding box center [186, 124] width 327 height 15
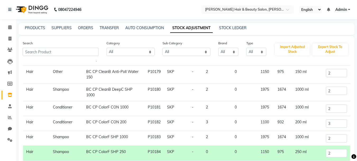
scroll to position [159, 0]
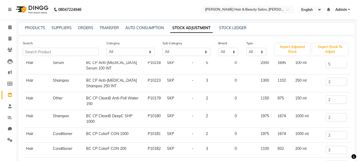
type input "3"
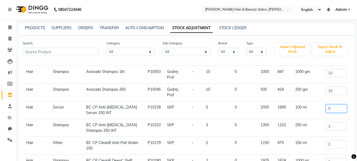
drag, startPoint x: 328, startPoint y: 64, endPoint x: 315, endPoint y: 63, distance: 13.8
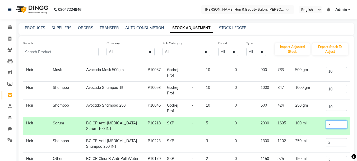
type input "7"
drag, startPoint x: 336, startPoint y: 144, endPoint x: 315, endPoint y: 143, distance: 21.4
click at [315, 143] on tr "Hair Shampoo BC CP Anti-[MEDICAL_DATA] Shampoo 250 INT P10223 SKP - 3 0 1300 11…" at bounding box center [186, 144] width 327 height 18
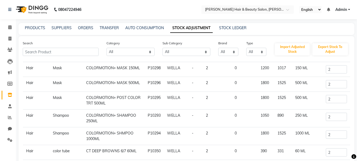
scroll to position [76, 0]
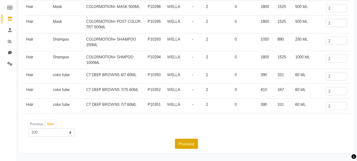
type input "6"
click at [187, 145] on button "Proceed" at bounding box center [186, 143] width 23 height 10
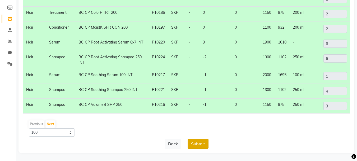
click at [197, 144] on button "Submit" at bounding box center [198, 143] width 21 height 10
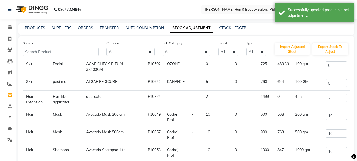
scroll to position [0, 0]
